Goal: Task Accomplishment & Management: Manage account settings

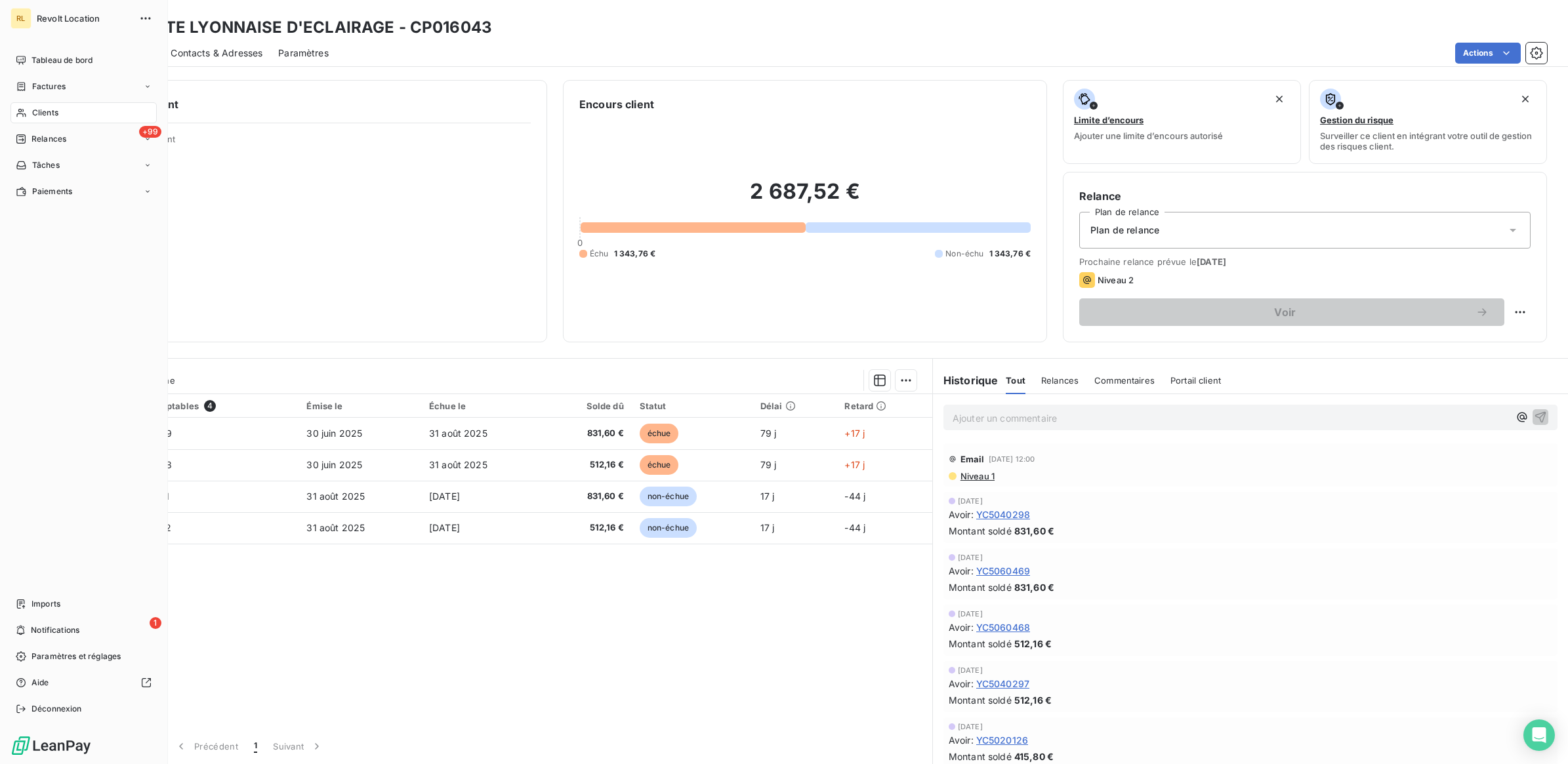
click at [68, 112] on div "Clients" at bounding box center [83, 112] width 146 height 21
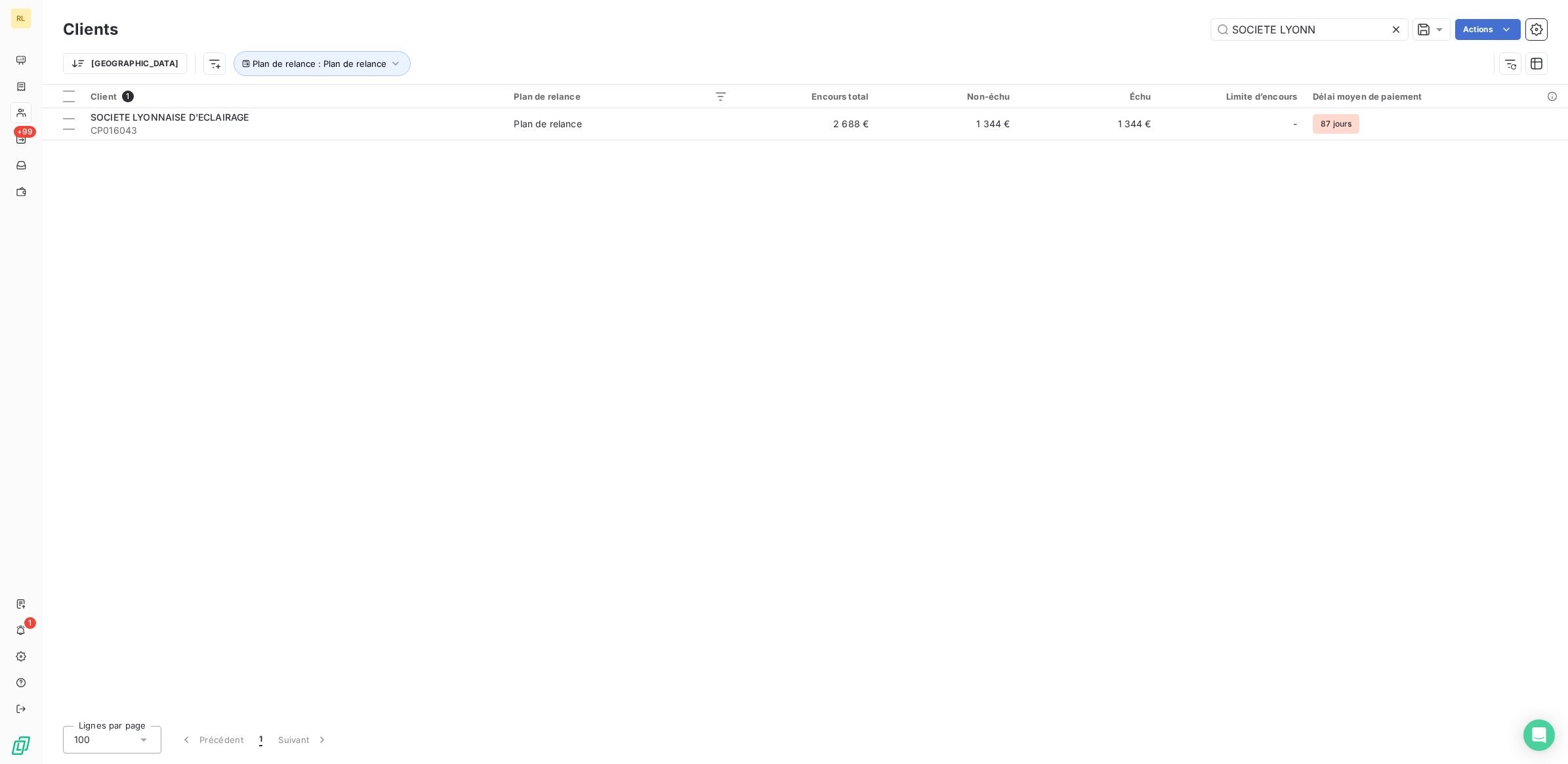
drag, startPoint x: 1319, startPoint y: 31, endPoint x: 1109, endPoint y: 36, distance: 210.1
click at [1109, 36] on div "SOCIETE LYONN Actions" at bounding box center [840, 30] width 1413 height 21
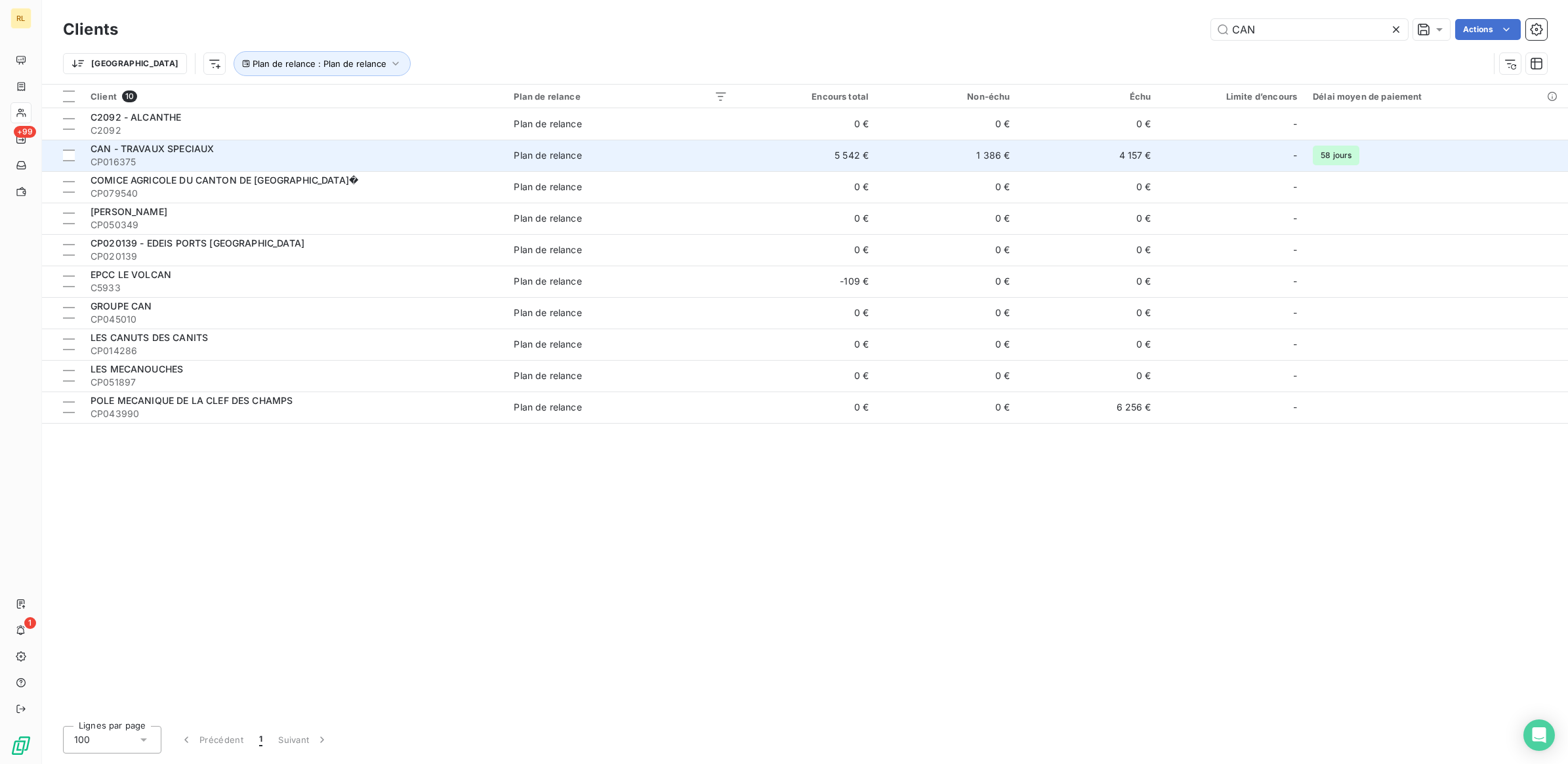
type input "CAN"
click at [212, 159] on span "CP016375" at bounding box center [294, 162] width 407 height 13
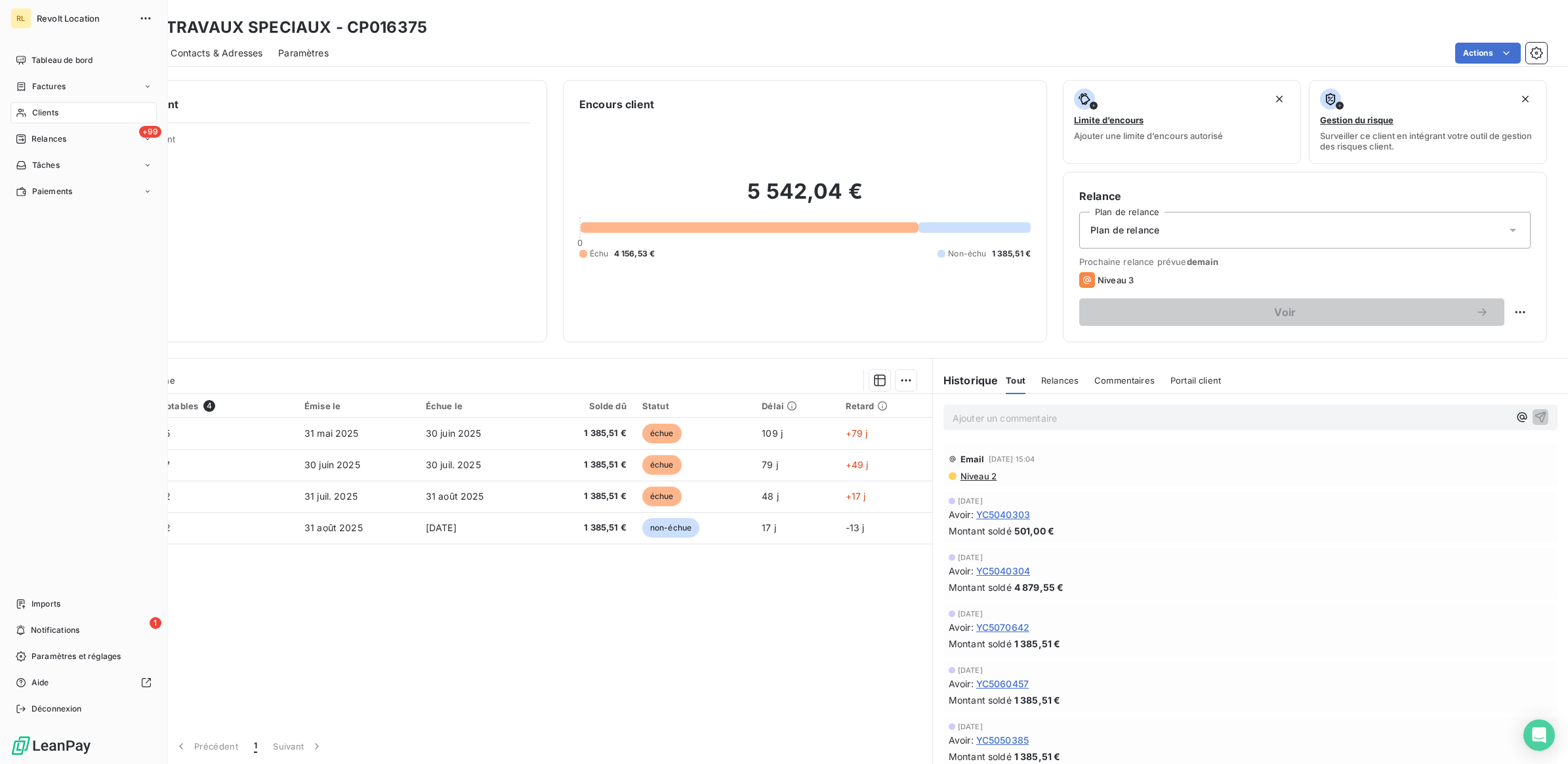
click at [60, 106] on div "Clients" at bounding box center [83, 112] width 146 height 21
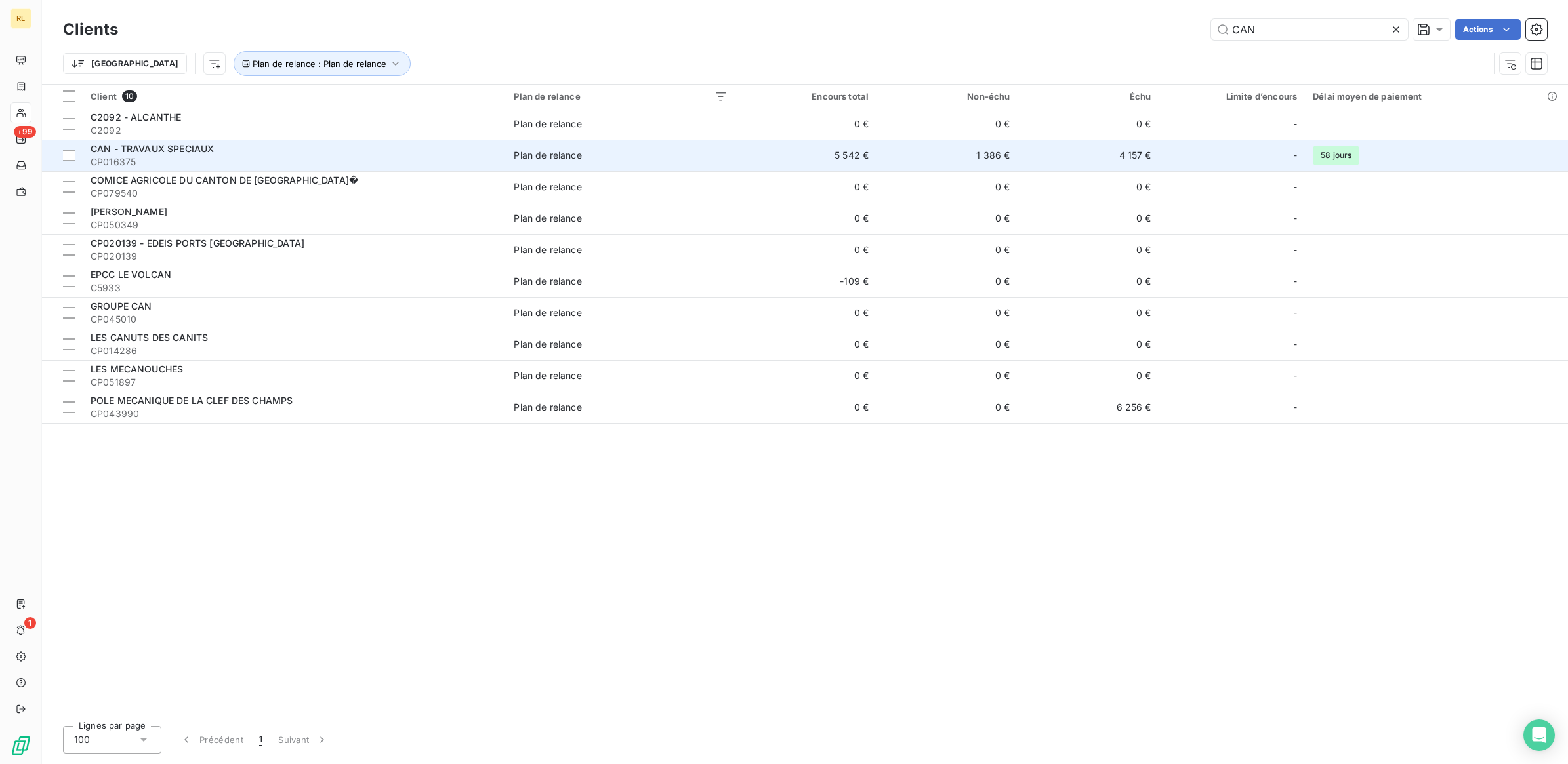
click at [307, 159] on span "CP016375" at bounding box center [294, 162] width 407 height 13
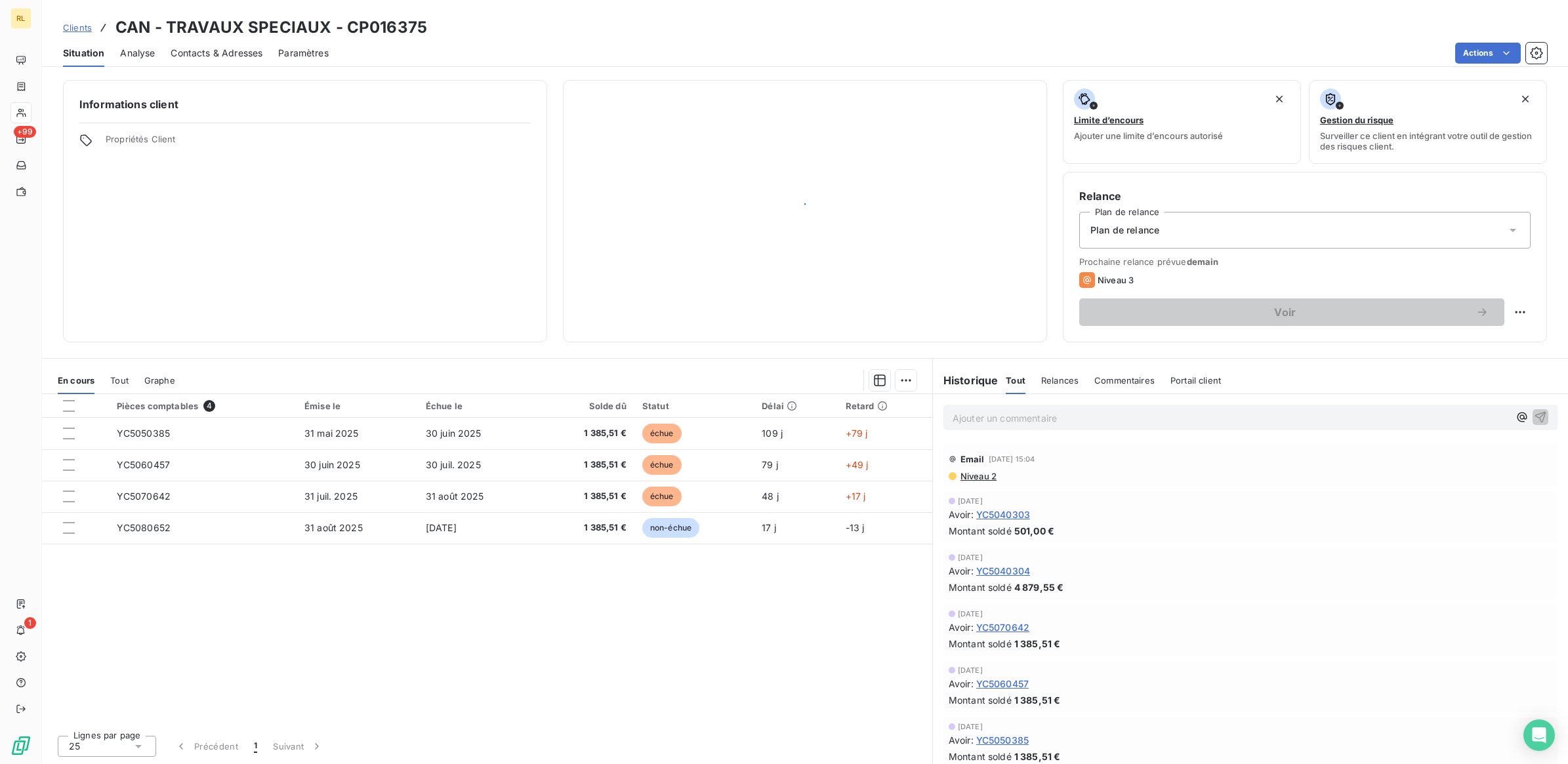
click at [307, 159] on div "Informations client Propriétés Client" at bounding box center [305, 211] width 484 height 262
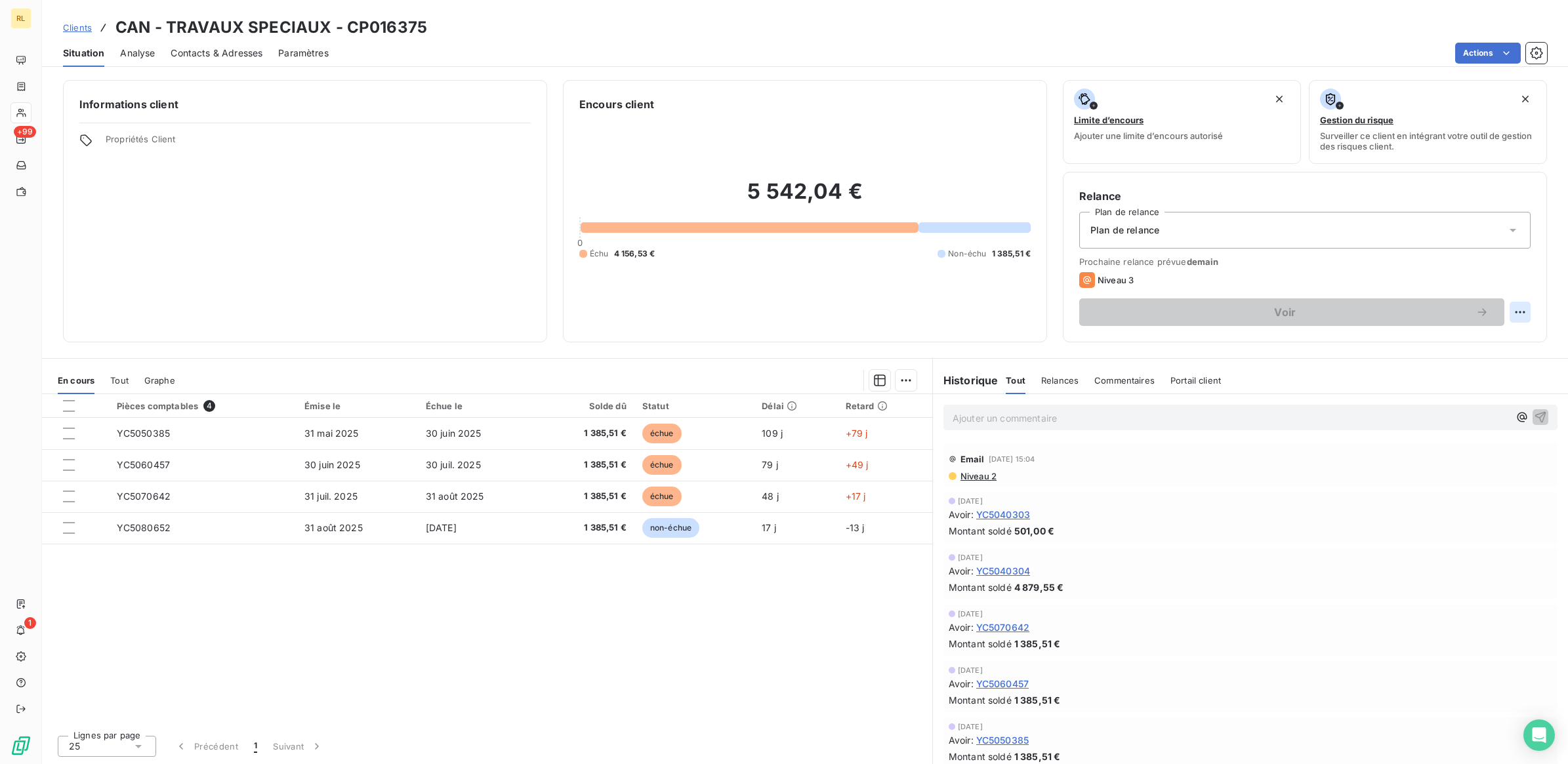
click at [1514, 311] on html "RL +99 1 Clients CAN - TRAVAUX SPECIAUX - CP016375 Situation Analyse Contacts &…" at bounding box center [784, 382] width 1568 height 764
click at [1467, 342] on div "Replanifier cette action" at bounding box center [1467, 341] width 118 height 21
select select "8"
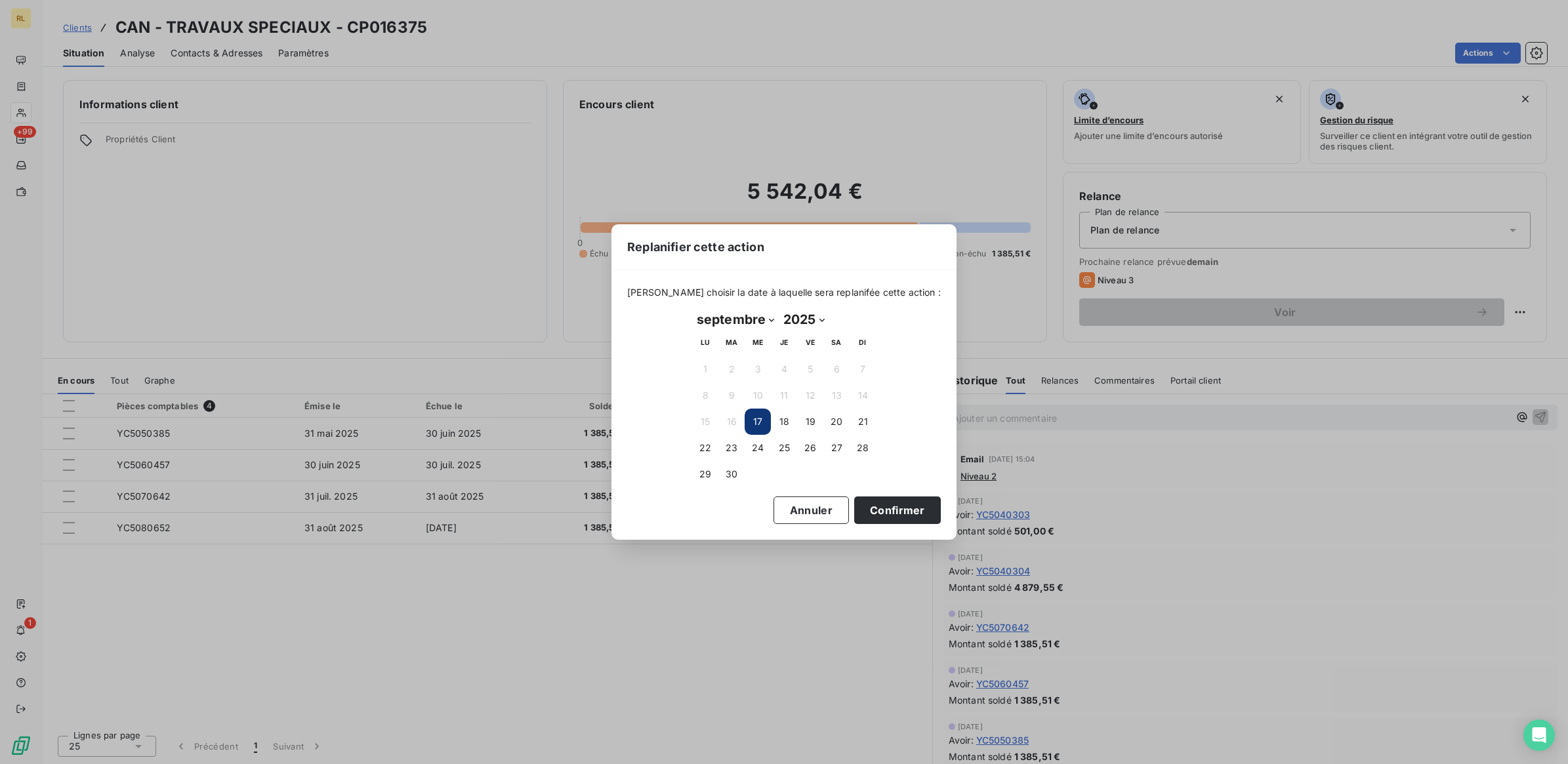
click at [755, 416] on button "17" at bounding box center [758, 421] width 26 height 26
click at [883, 506] on button "Confirmer" at bounding box center [898, 510] width 86 height 28
